Goal: Task Accomplishment & Management: Manage account settings

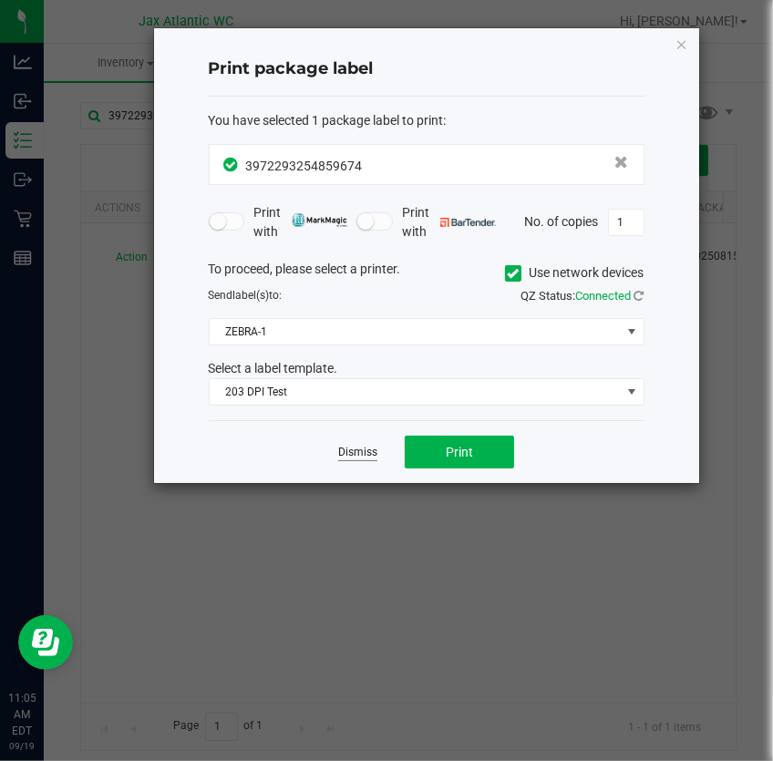
click at [374, 455] on link "Dismiss" at bounding box center [357, 452] width 39 height 15
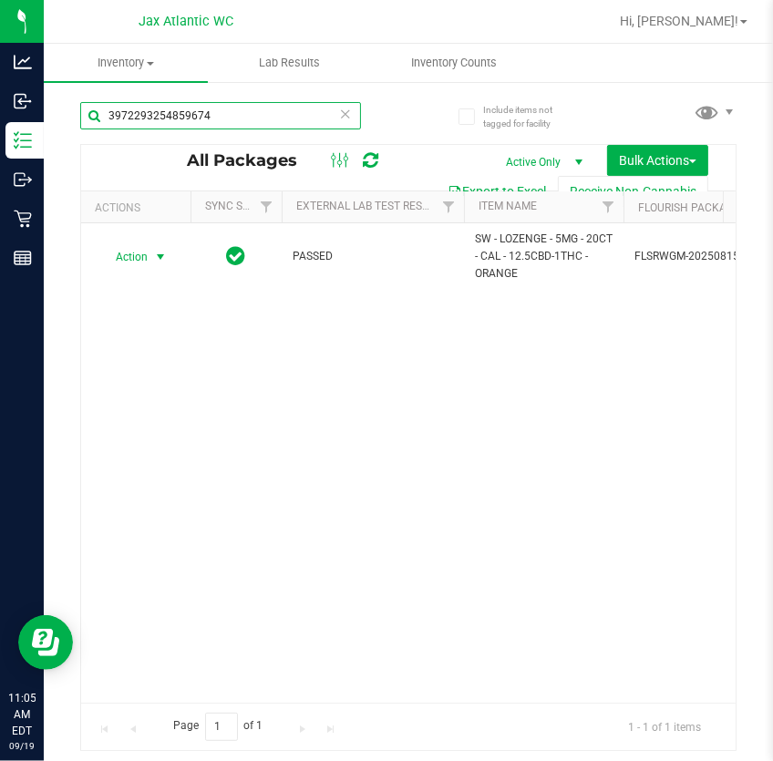
click at [184, 116] on input "3972293254859674" at bounding box center [220, 115] width 281 height 27
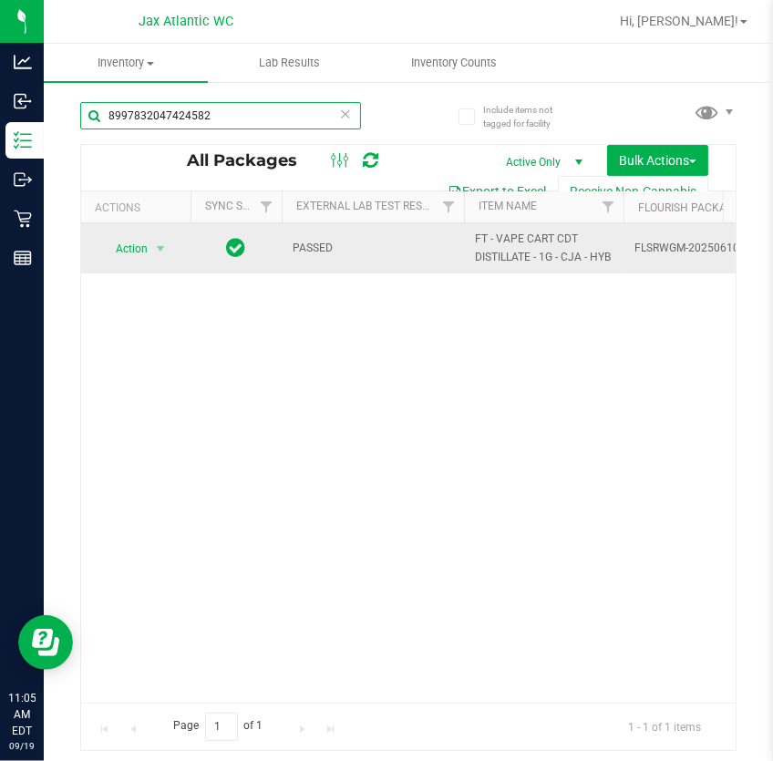
type input "8997832047424582"
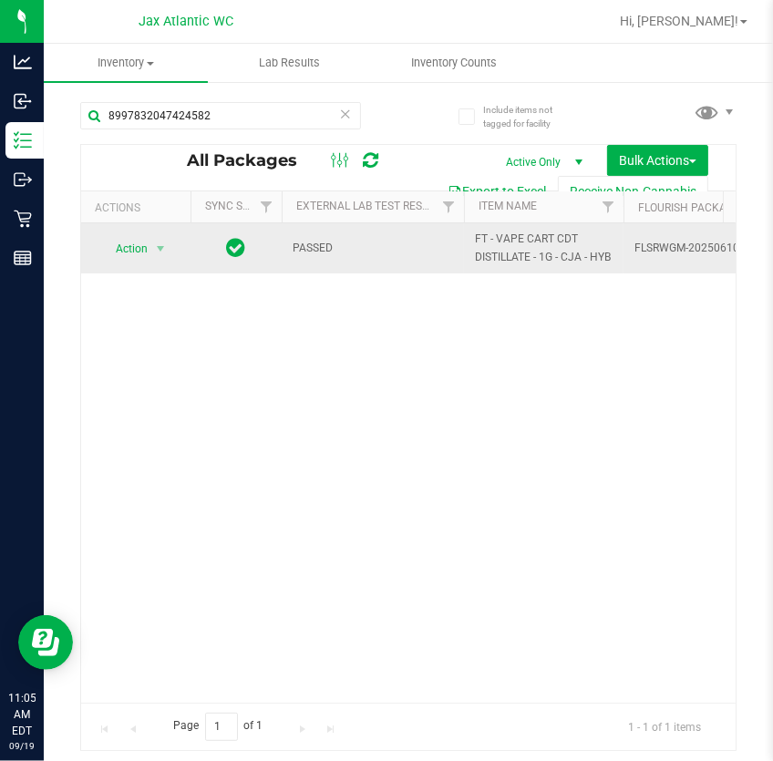
click at [184, 255] on td "Action Action Edit attributes Global inventory Locate package Package audit log…" at bounding box center [135, 248] width 109 height 50
click at [148, 243] on span "Action" at bounding box center [123, 249] width 49 height 26
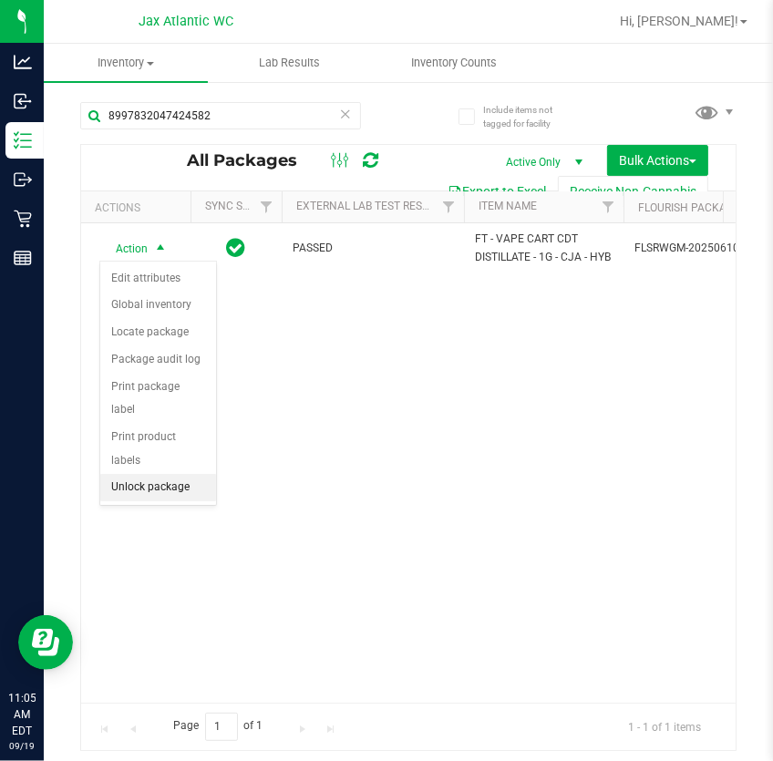
click at [120, 474] on li "Unlock package" at bounding box center [158, 487] width 116 height 27
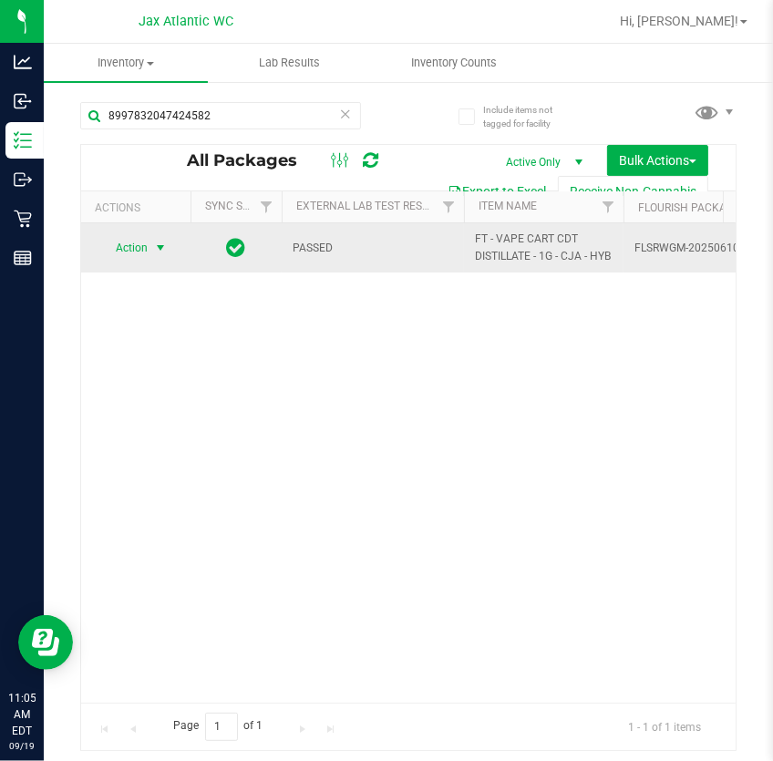
click at [141, 235] on span "Action" at bounding box center [123, 248] width 49 height 26
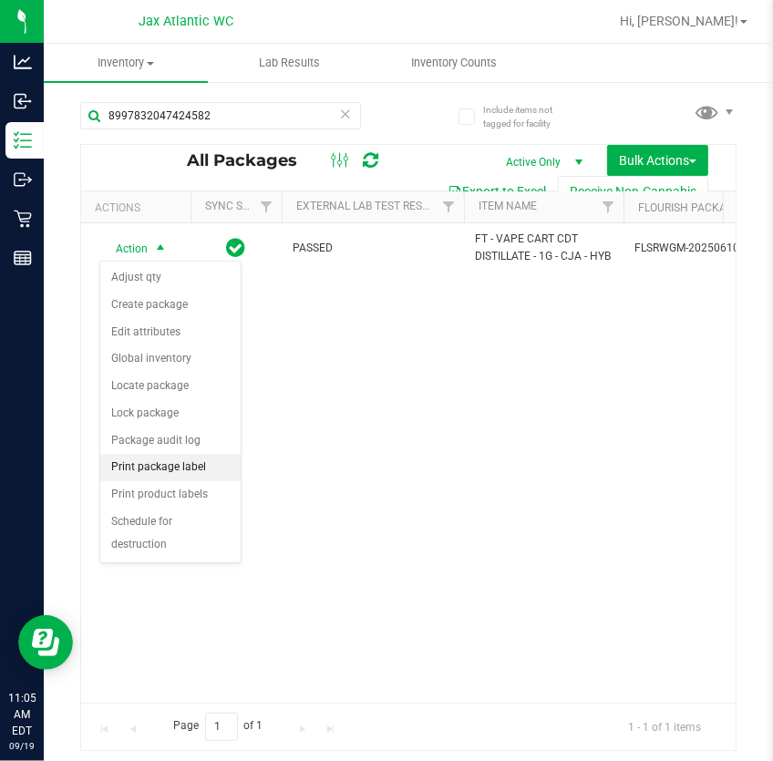
click at [159, 464] on li "Print package label" at bounding box center [170, 467] width 140 height 27
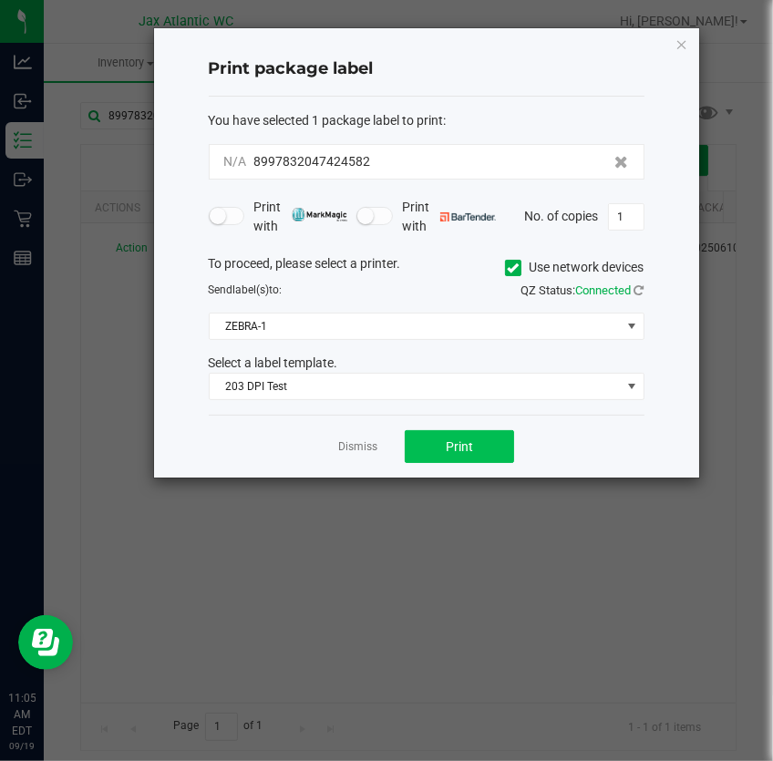
click at [457, 430] on div "Dismiss Print" at bounding box center [427, 446] width 436 height 63
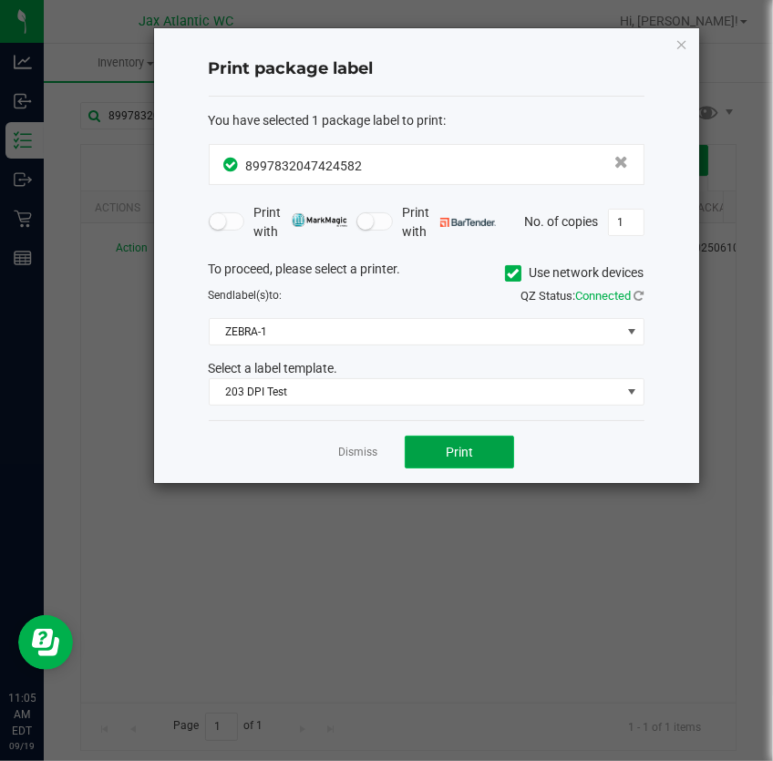
click at [454, 438] on button "Print" at bounding box center [459, 452] width 109 height 33
click at [371, 443] on app-cancel-button "Dismiss" at bounding box center [357, 452] width 39 height 19
click at [370, 446] on link "Dismiss" at bounding box center [357, 452] width 39 height 15
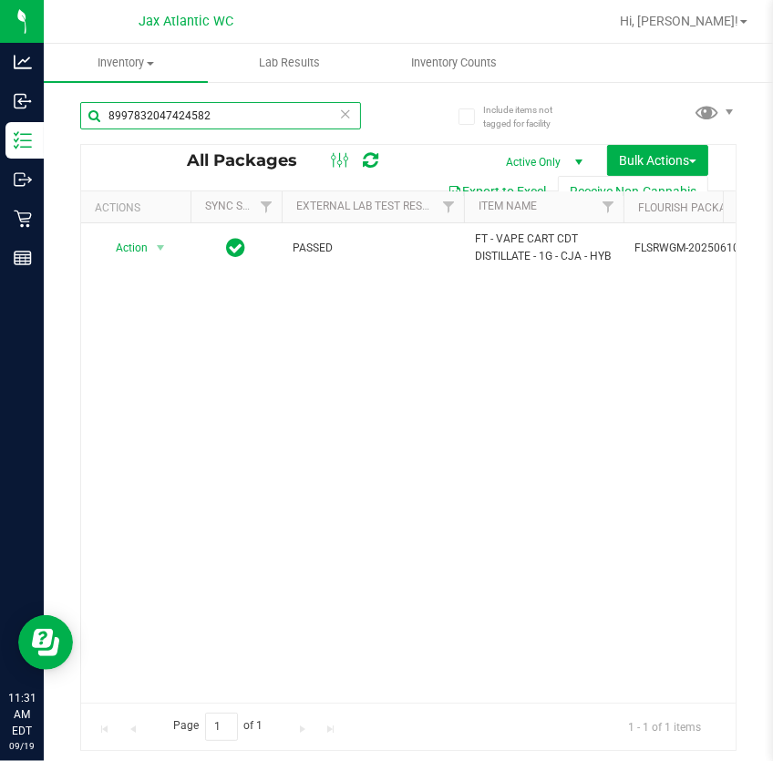
click at [282, 116] on input "8997832047424582" at bounding box center [220, 115] width 281 height 27
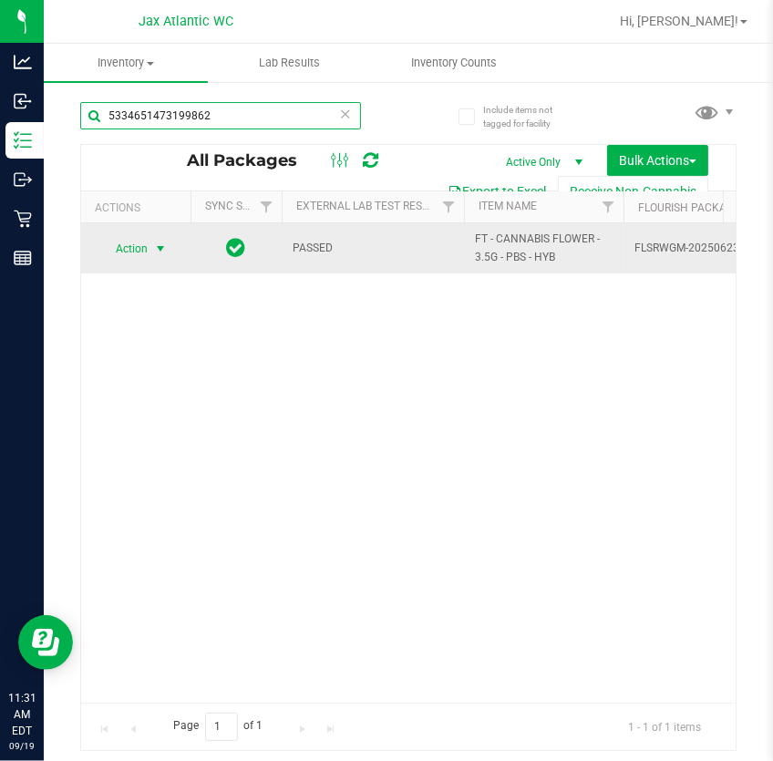
type input "5334651473199862"
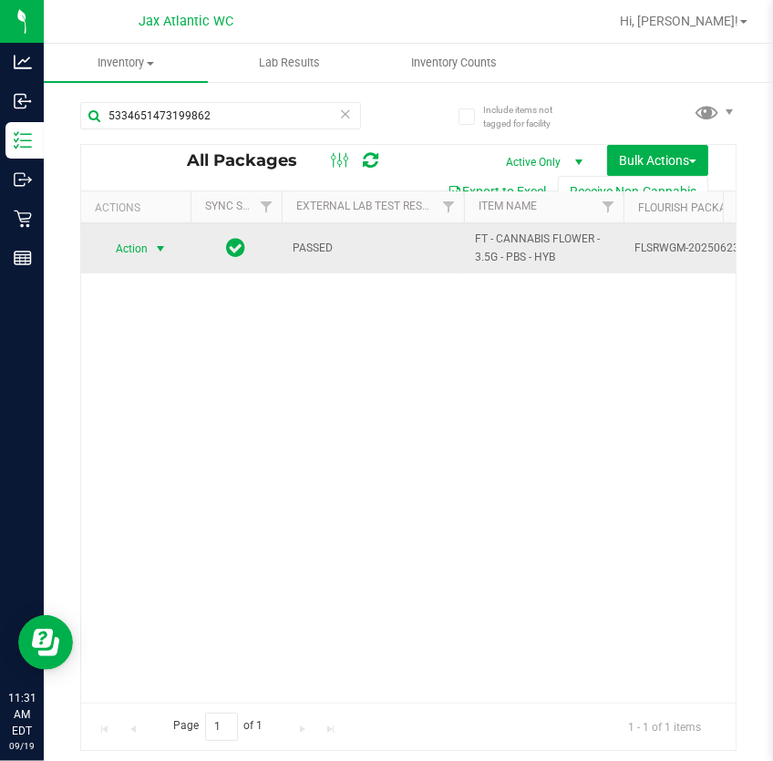
click at [158, 247] on span "select" at bounding box center [160, 248] width 15 height 15
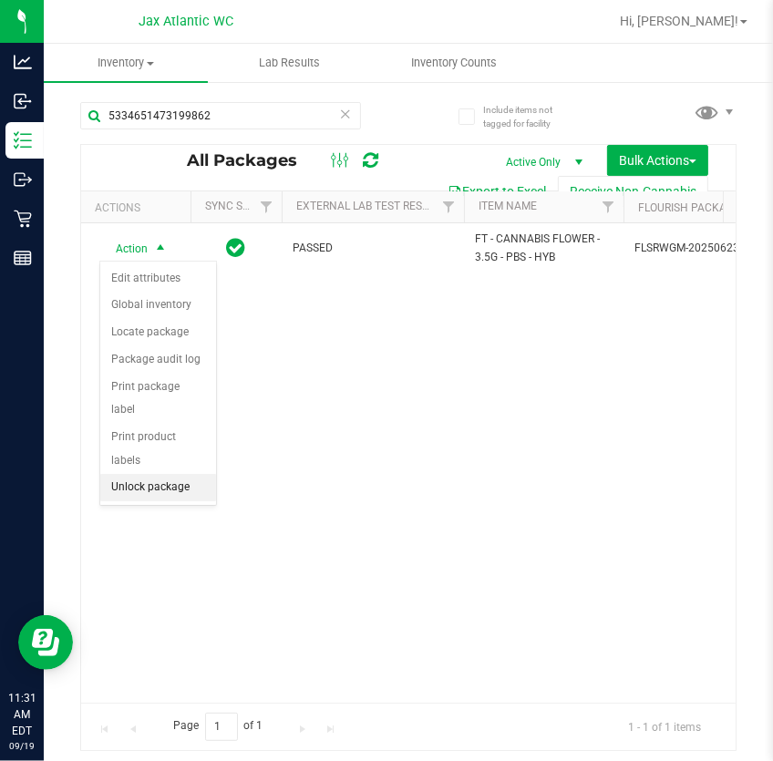
click at [128, 474] on li "Unlock package" at bounding box center [158, 487] width 116 height 27
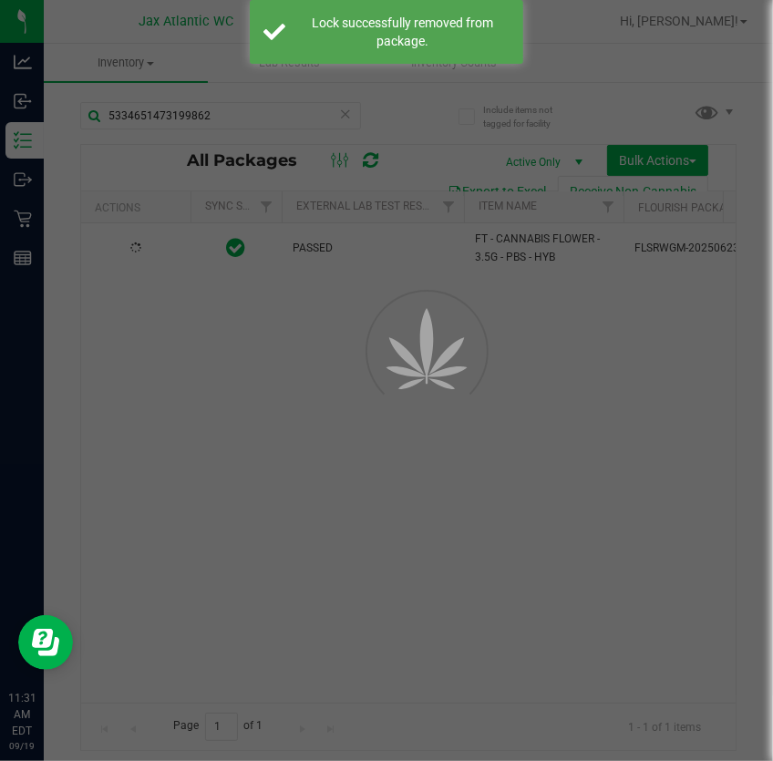
click at [138, 238] on div at bounding box center [386, 380] width 773 height 761
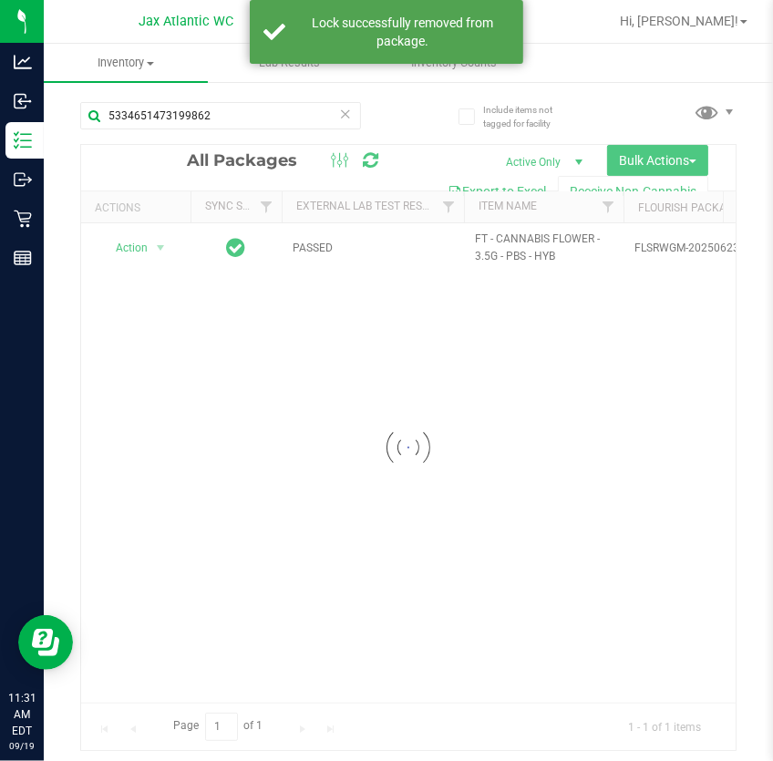
click at [152, 262] on div at bounding box center [408, 447] width 654 height 605
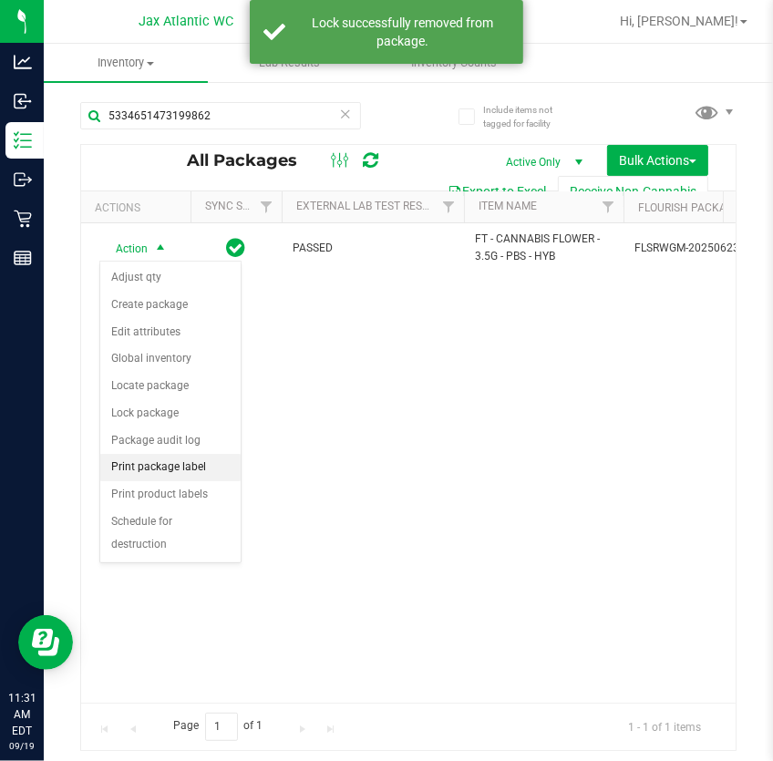
click at [161, 459] on li "Print package label" at bounding box center [170, 467] width 140 height 27
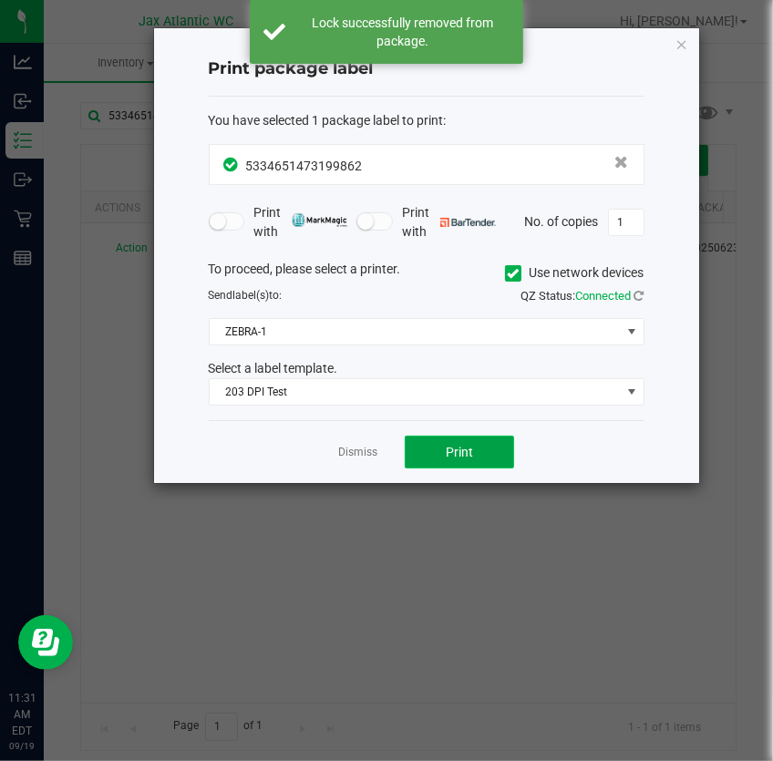
click at [474, 444] on button "Print" at bounding box center [459, 452] width 109 height 33
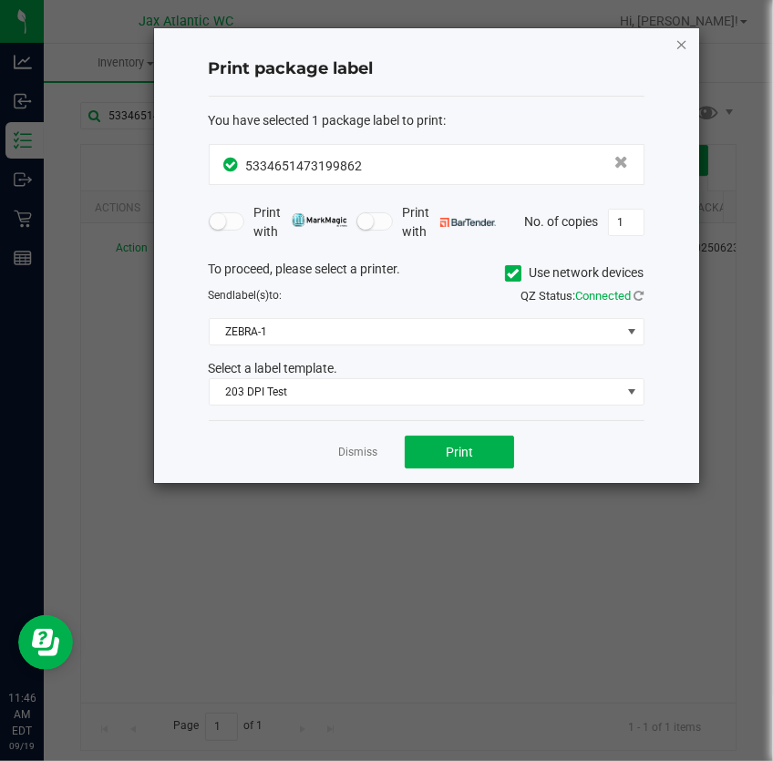
click at [684, 49] on icon "button" at bounding box center [681, 44] width 13 height 22
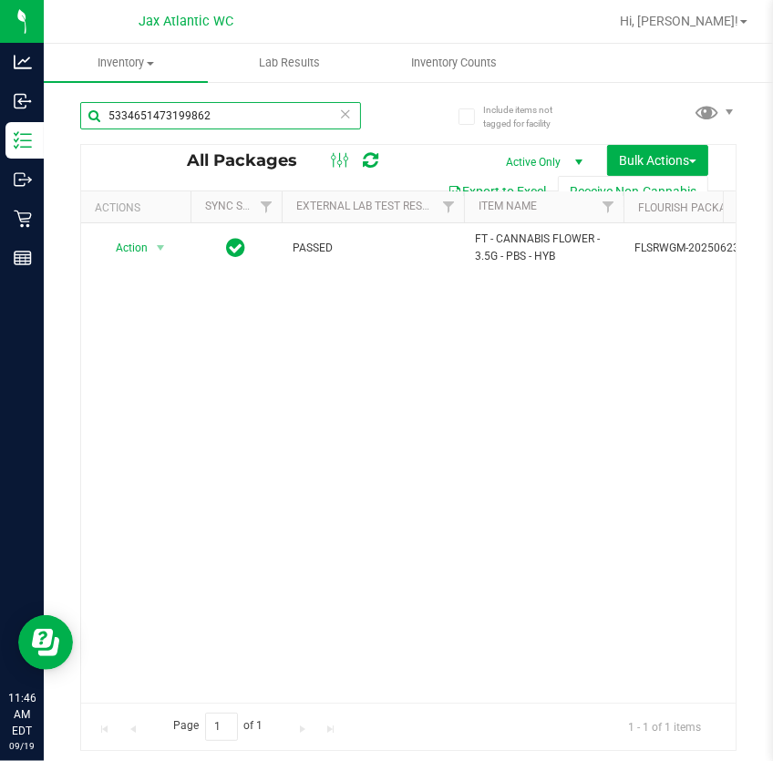
click at [262, 110] on input "5334651473199862" at bounding box center [220, 115] width 281 height 27
type input "1204474616582857"
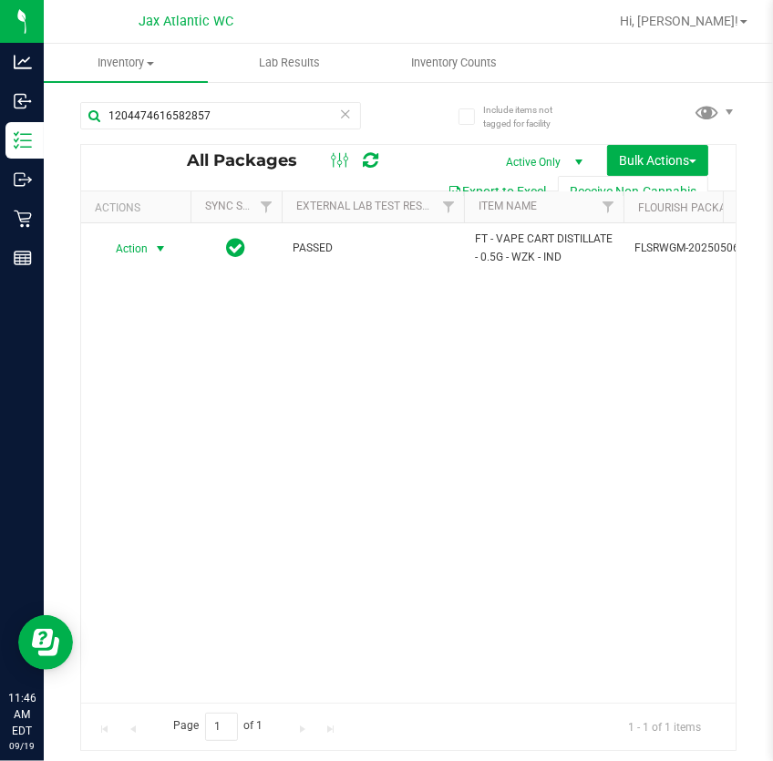
click at [136, 248] on span "Action" at bounding box center [123, 249] width 49 height 26
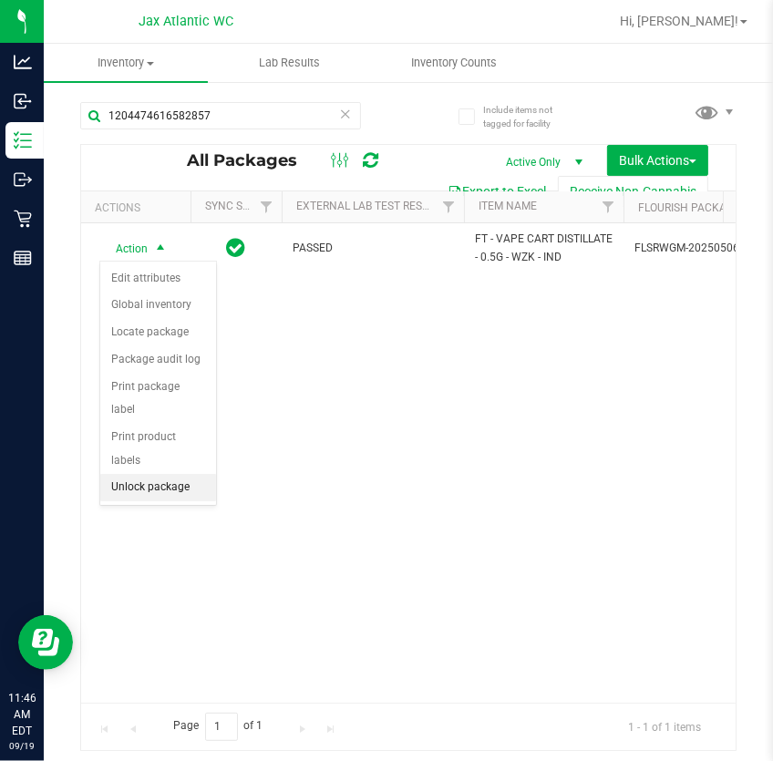
click at [149, 474] on li "Unlock package" at bounding box center [158, 487] width 116 height 27
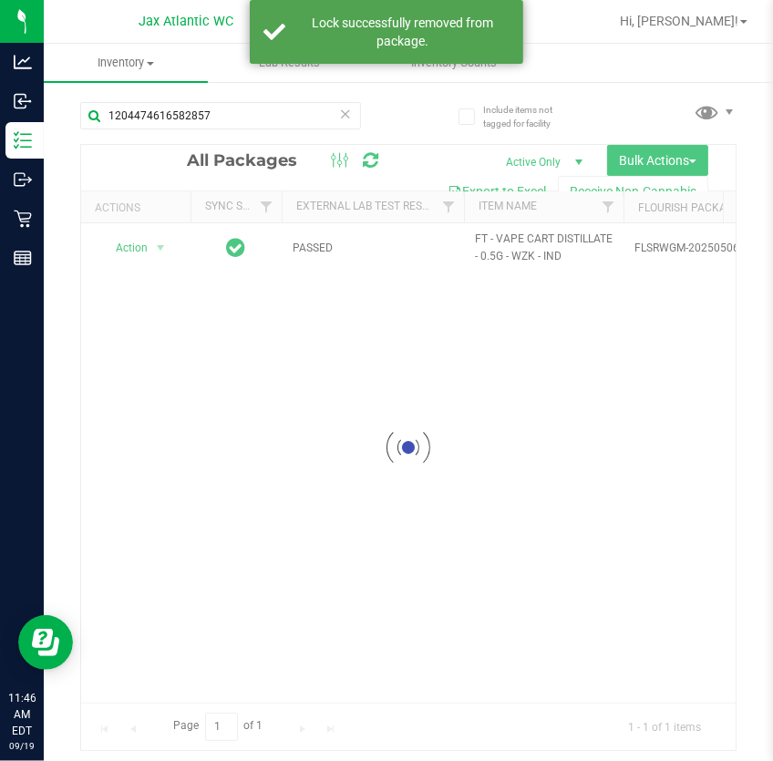
click at [134, 248] on div at bounding box center [408, 447] width 654 height 605
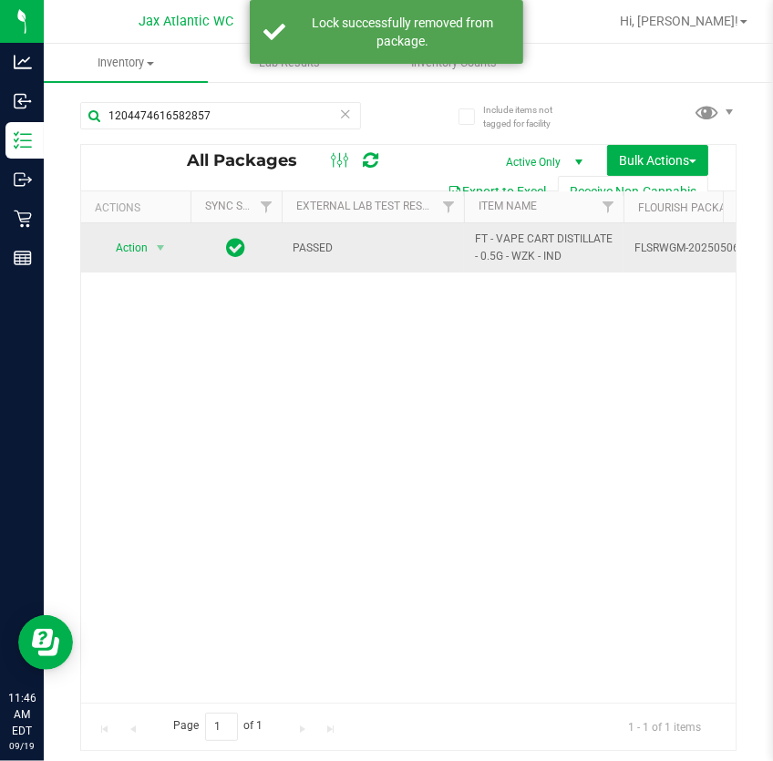
click at [149, 257] on span "select" at bounding box center [160, 248] width 23 height 26
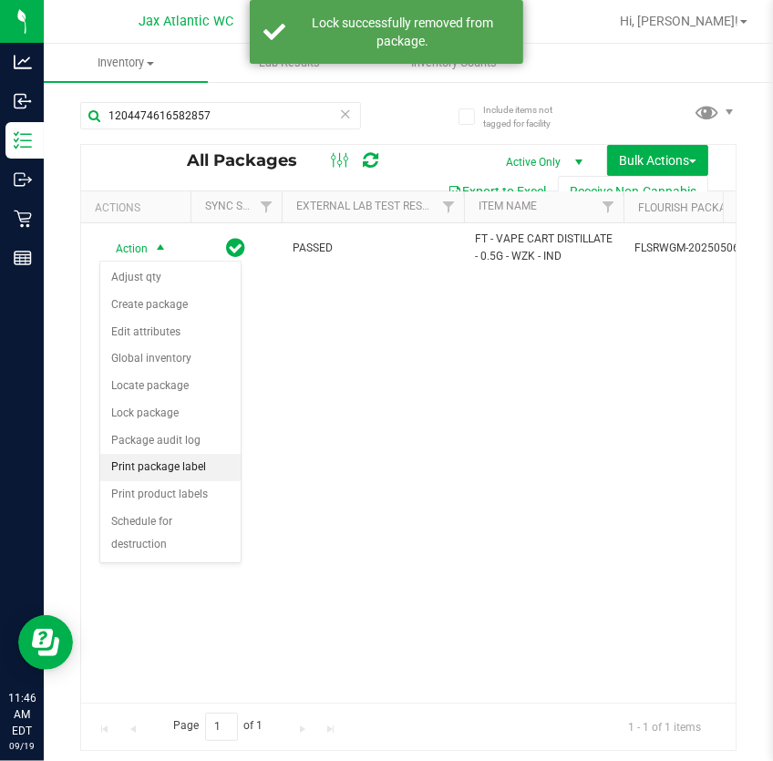
click at [172, 469] on li "Print package label" at bounding box center [170, 467] width 140 height 27
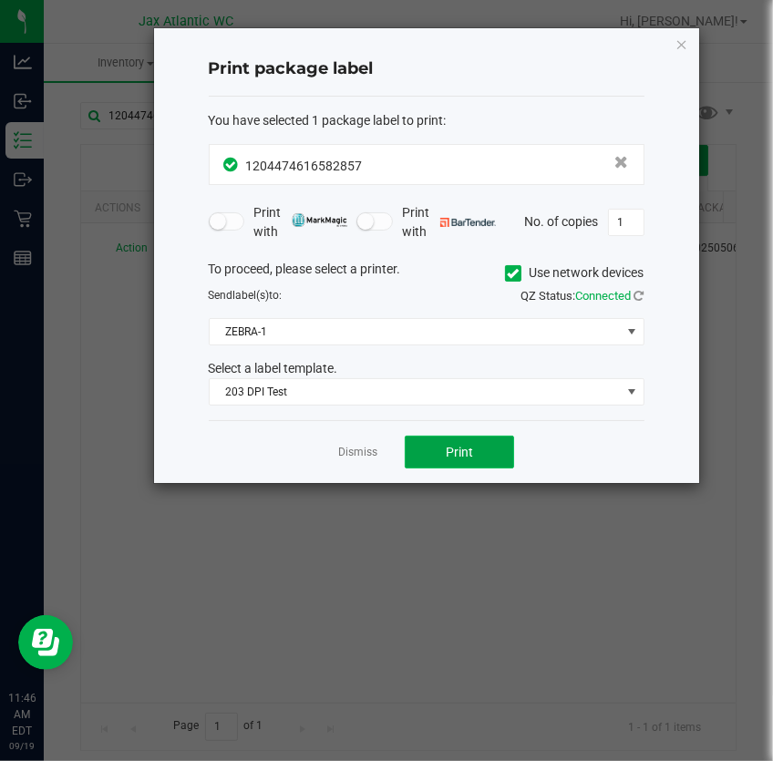
click at [504, 455] on button "Print" at bounding box center [459, 452] width 109 height 33
click at [376, 455] on link "Dismiss" at bounding box center [357, 452] width 39 height 15
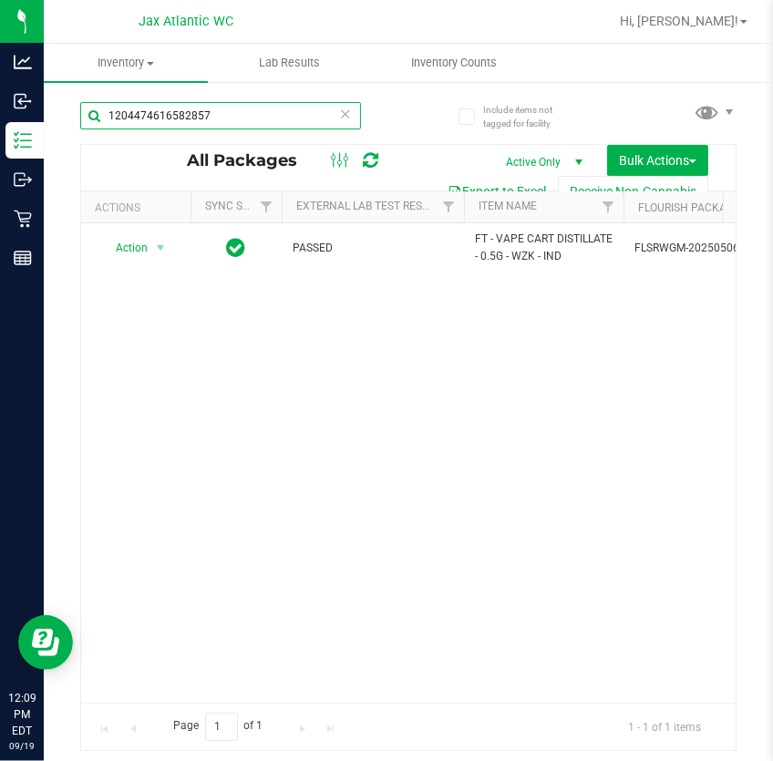
click at [231, 117] on input "1204474616582857" at bounding box center [220, 115] width 281 height 27
type input "dream"
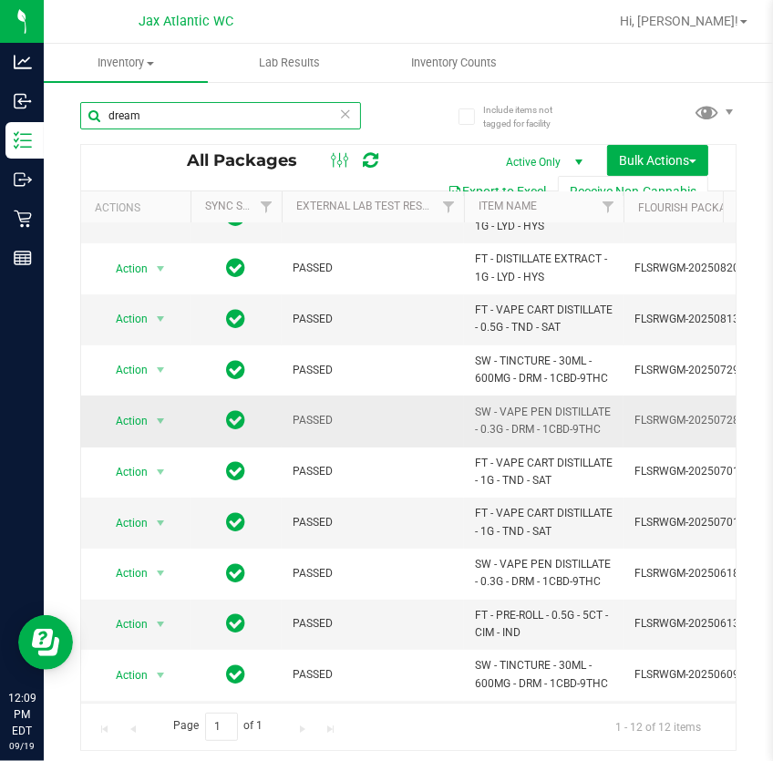
scroll to position [141, 0]
